Goal: Navigation & Orientation: Go to known website

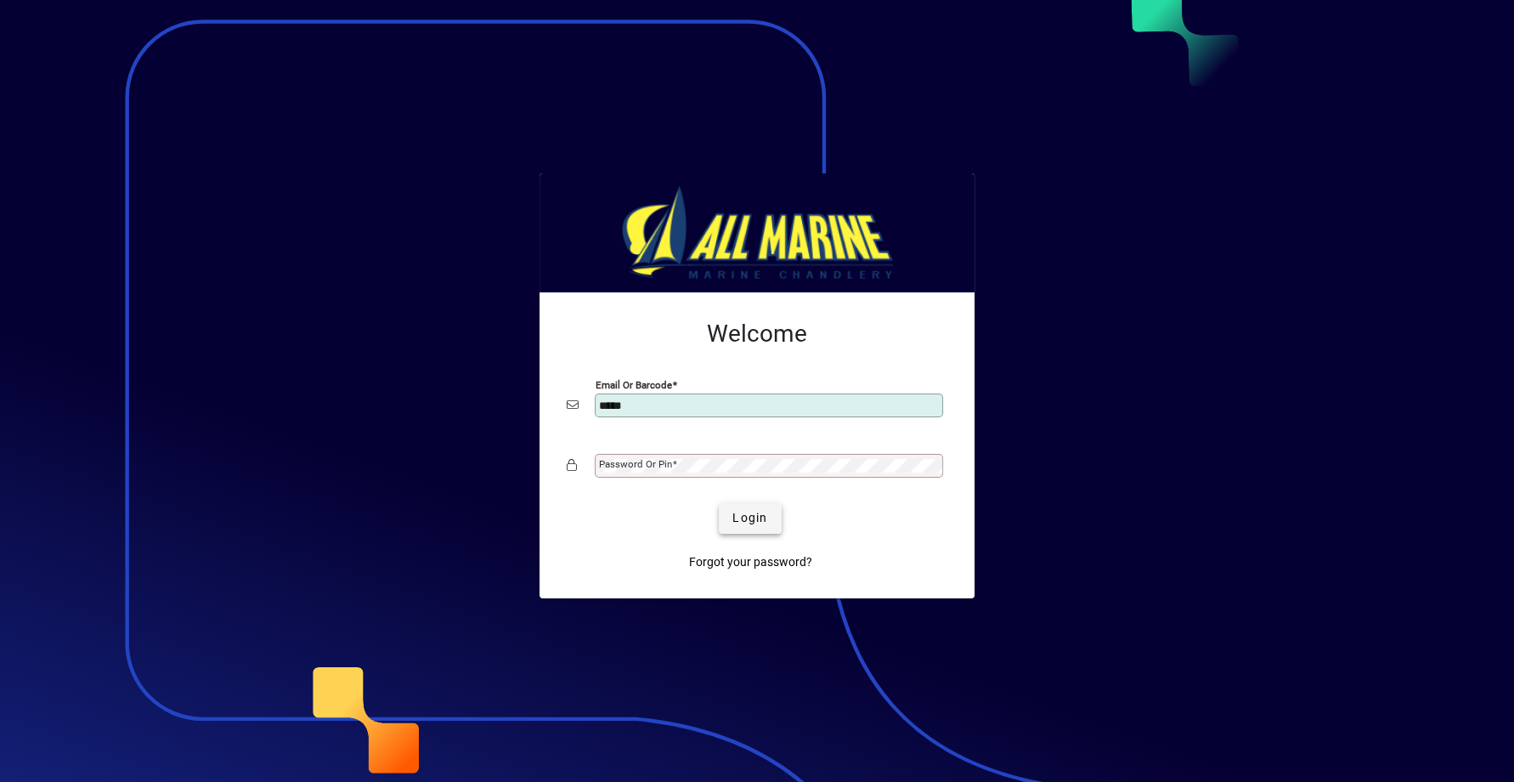
type input "**********"
click at [657, 464] on mat-label "Password or Pin" at bounding box center [635, 464] width 73 height 12
click at [719, 503] on button "Login" at bounding box center [750, 518] width 62 height 31
